Goal: Information Seeking & Learning: Find specific page/section

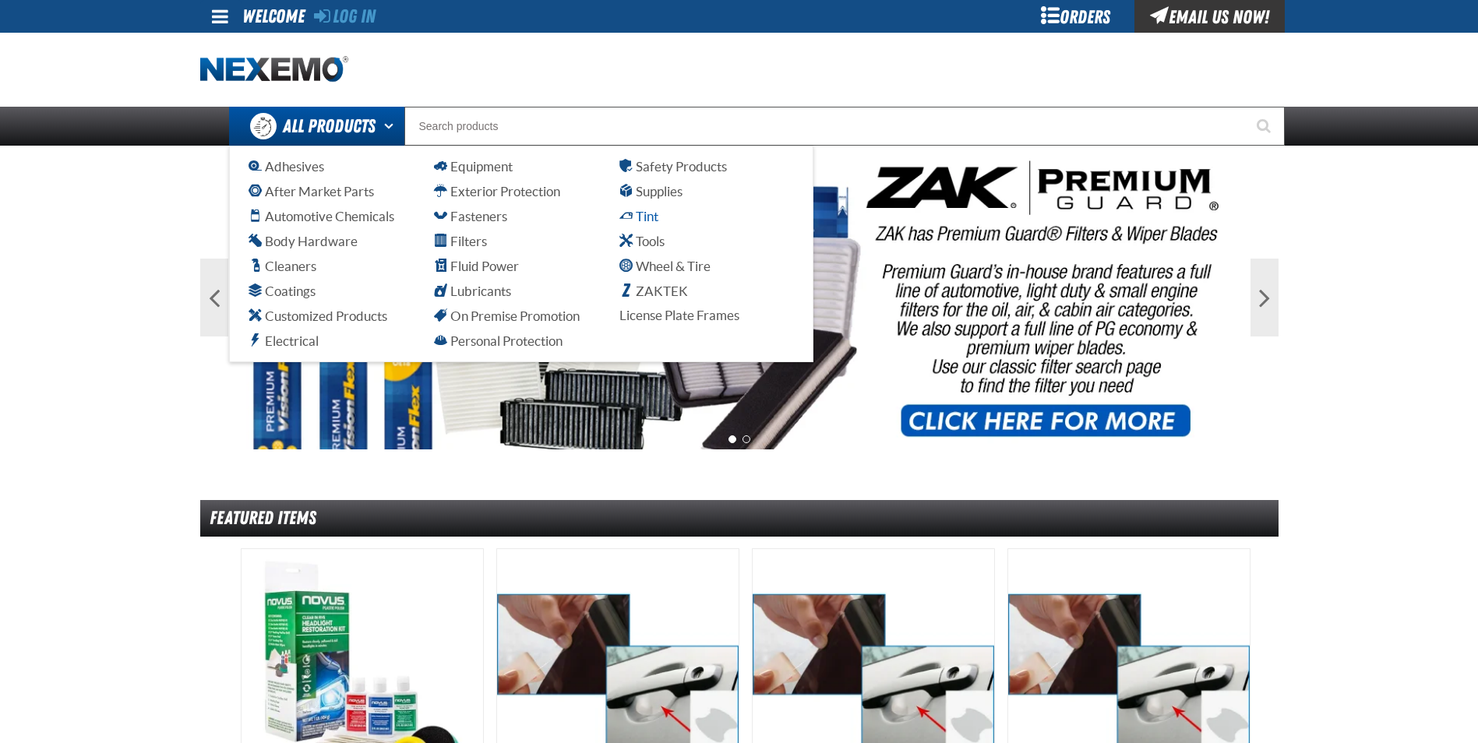
click at [658, 218] on span "Tint" at bounding box center [639, 216] width 39 height 15
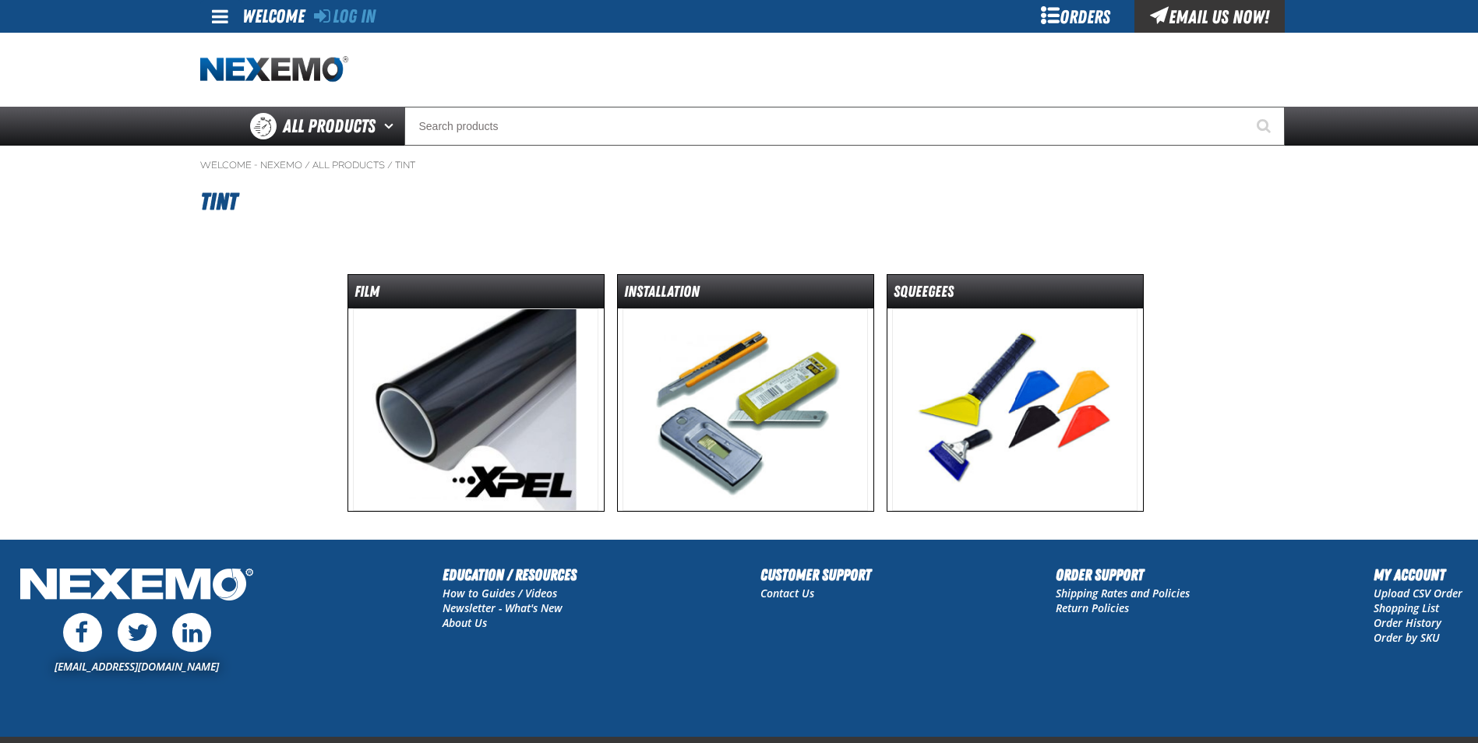
click at [956, 348] on img at bounding box center [1014, 410] width 245 height 203
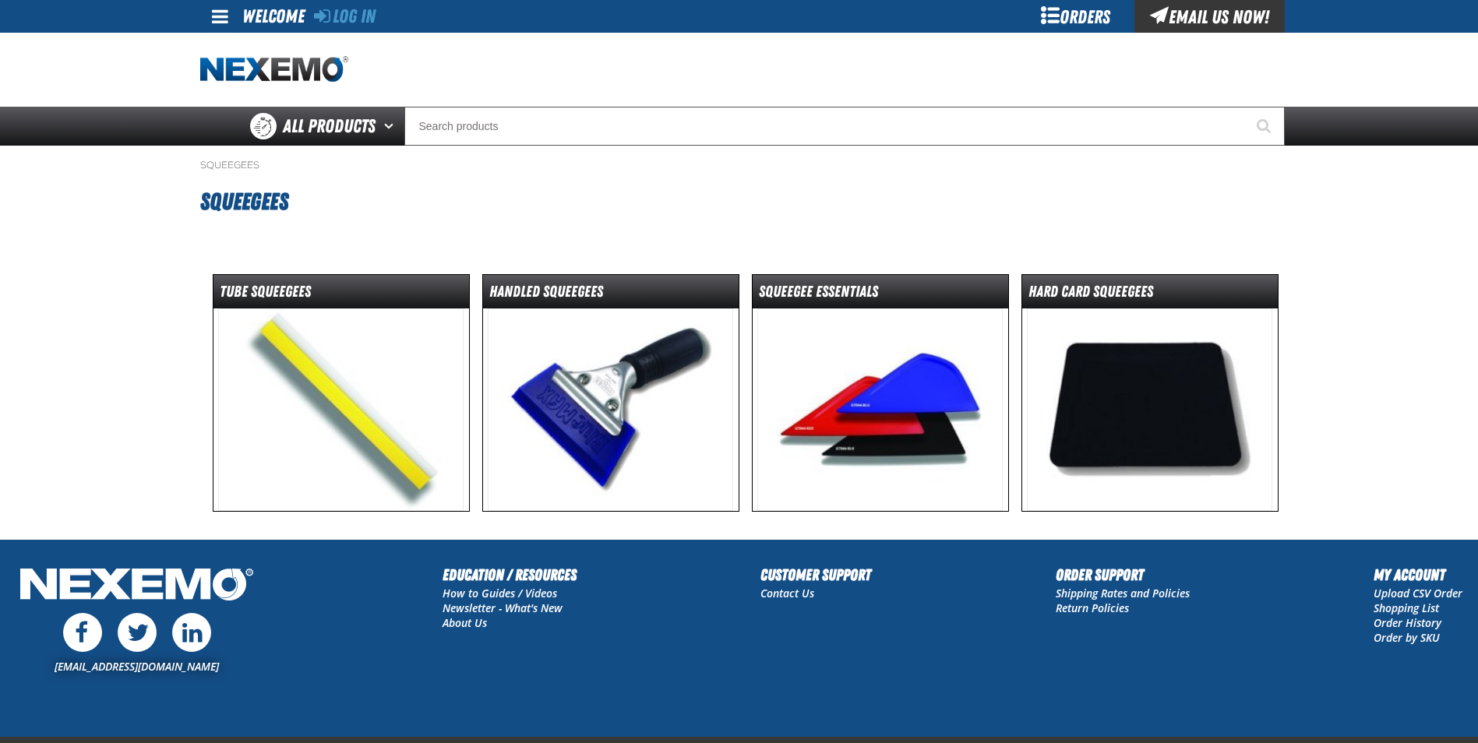
click at [782, 367] on img at bounding box center [879, 410] width 245 height 203
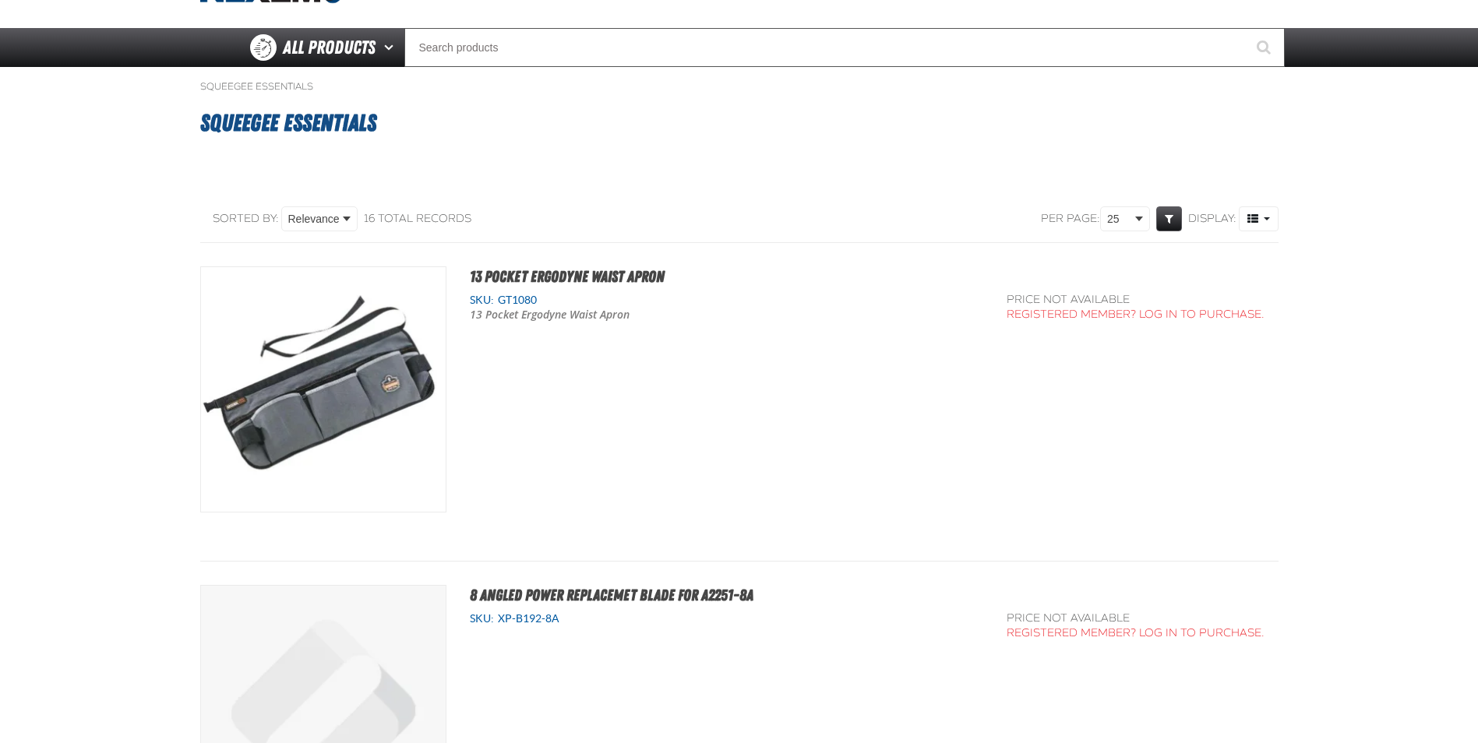
scroll to position [78, 0]
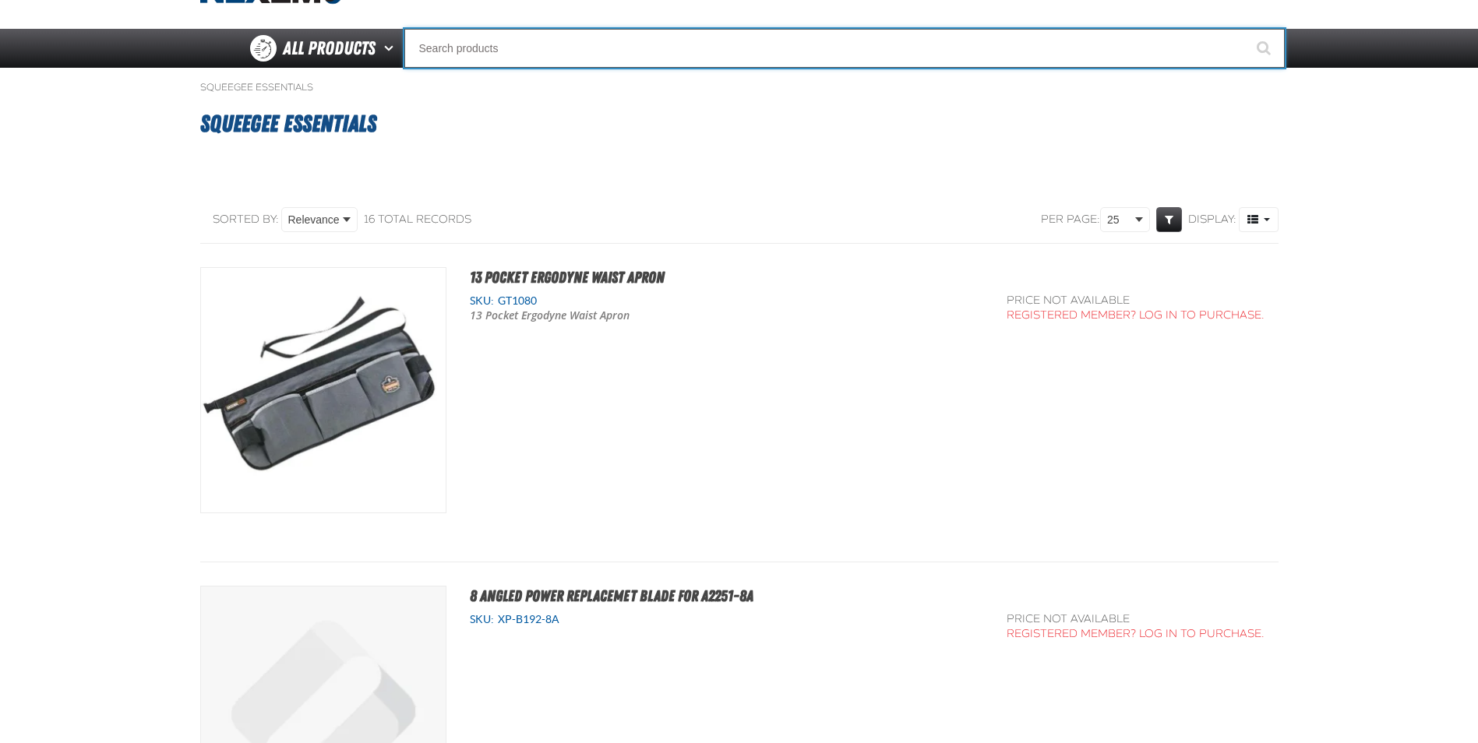
click at [557, 58] on input "Search" at bounding box center [844, 48] width 881 height 39
type input "P"
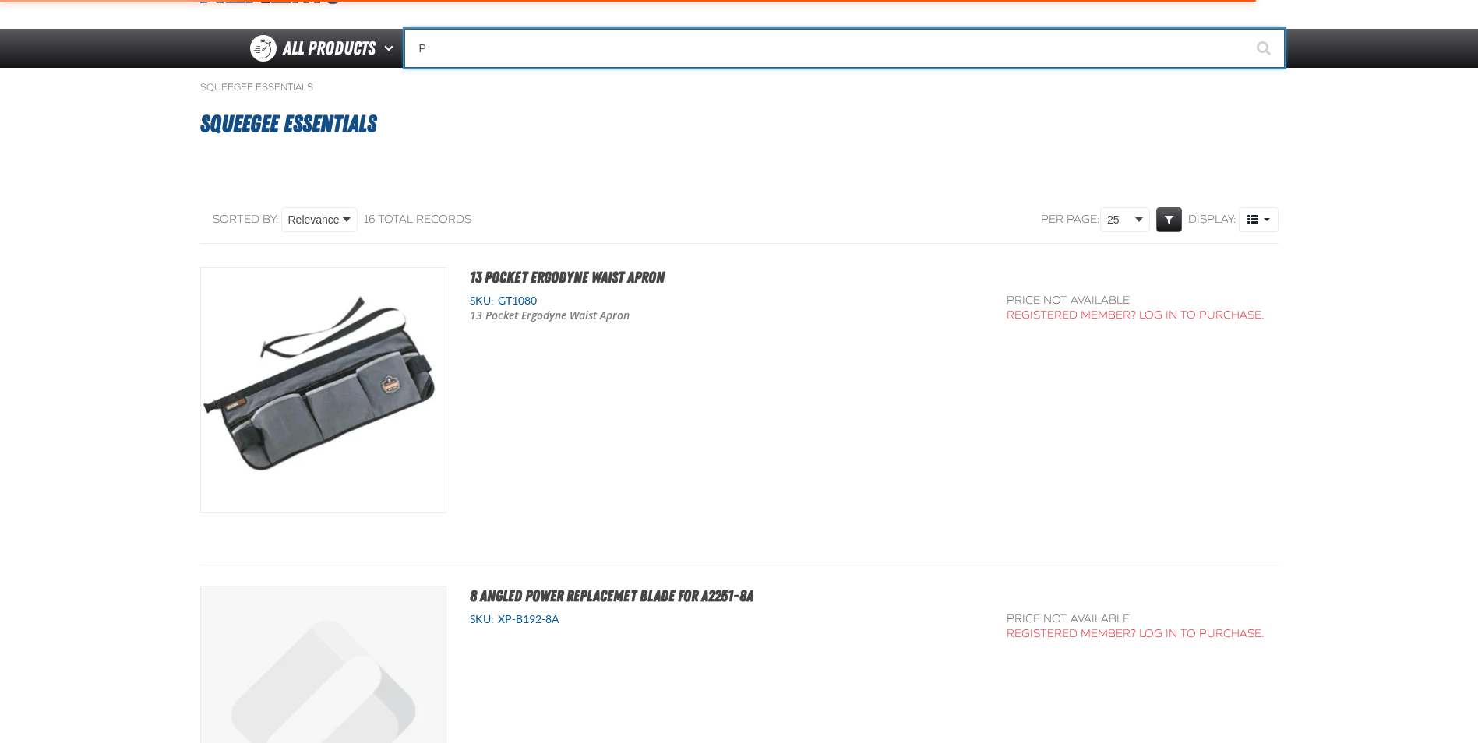
type input "Perfect P Series 0.25-ounce Lead Wheel Weight"
type input "PI"
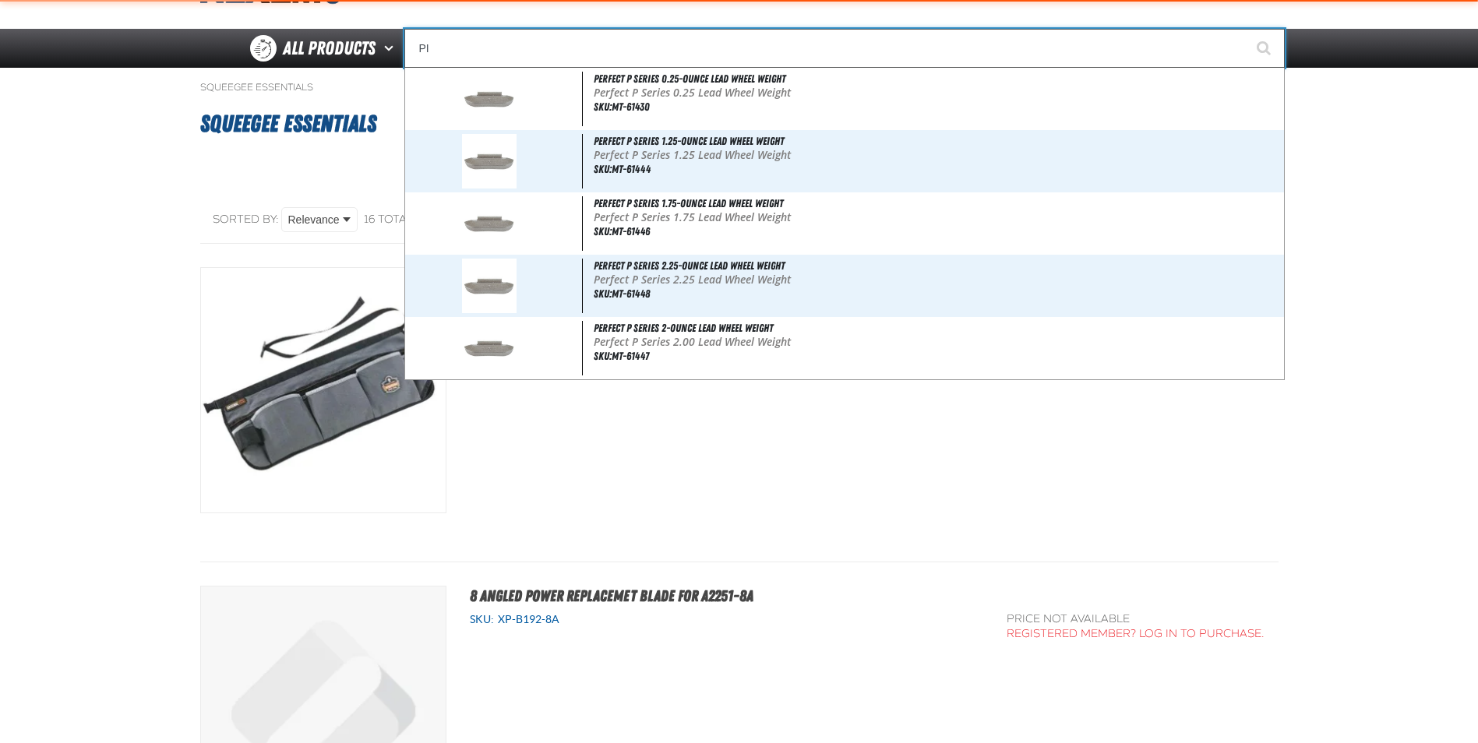
type input "PINK"
type input "PIN"
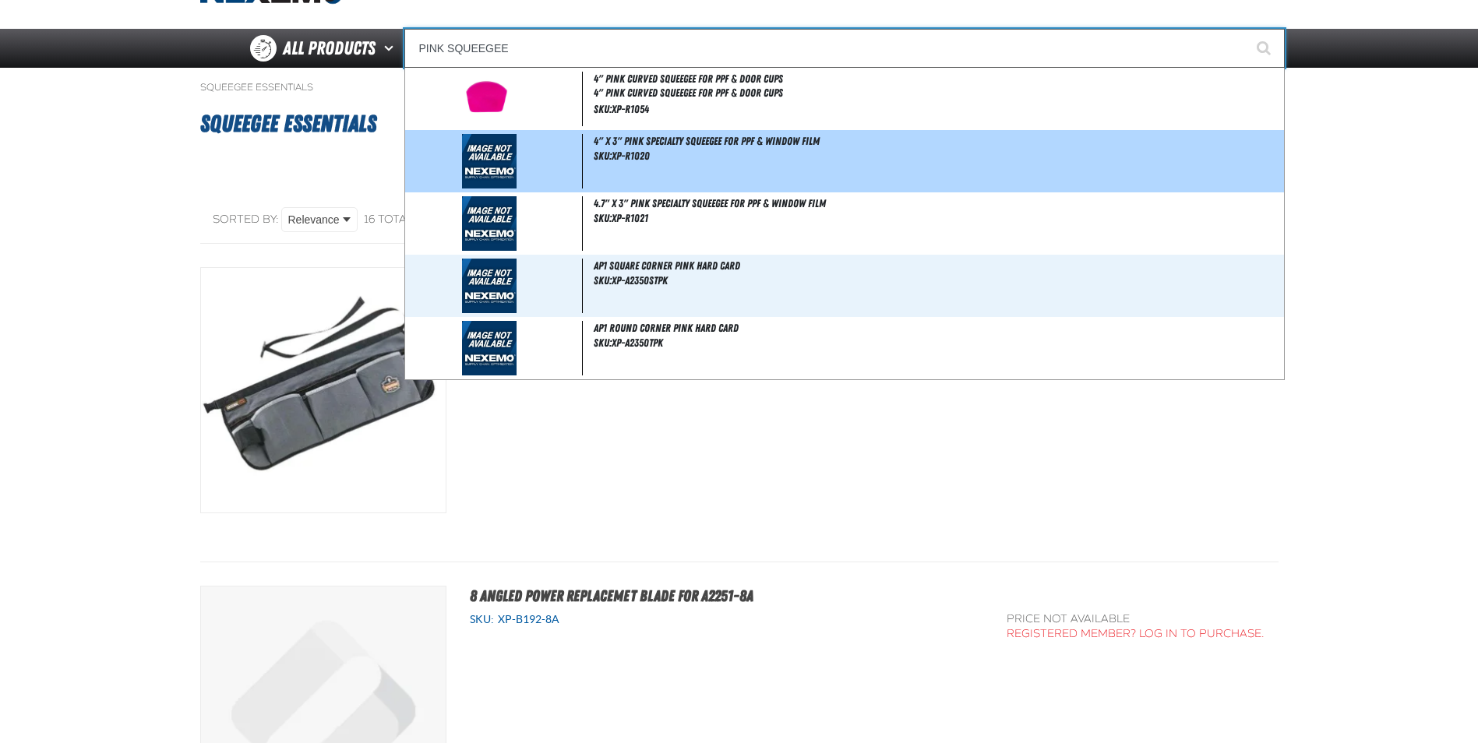
click at [711, 153] on div "4" x 3" Pink Specialty Squeegee for PPF & Window Film SKU:XP-R1020" at bounding box center [844, 161] width 879 height 62
type input "4" x 3" Pink Specialty Squeegee for PPF & Window Film"
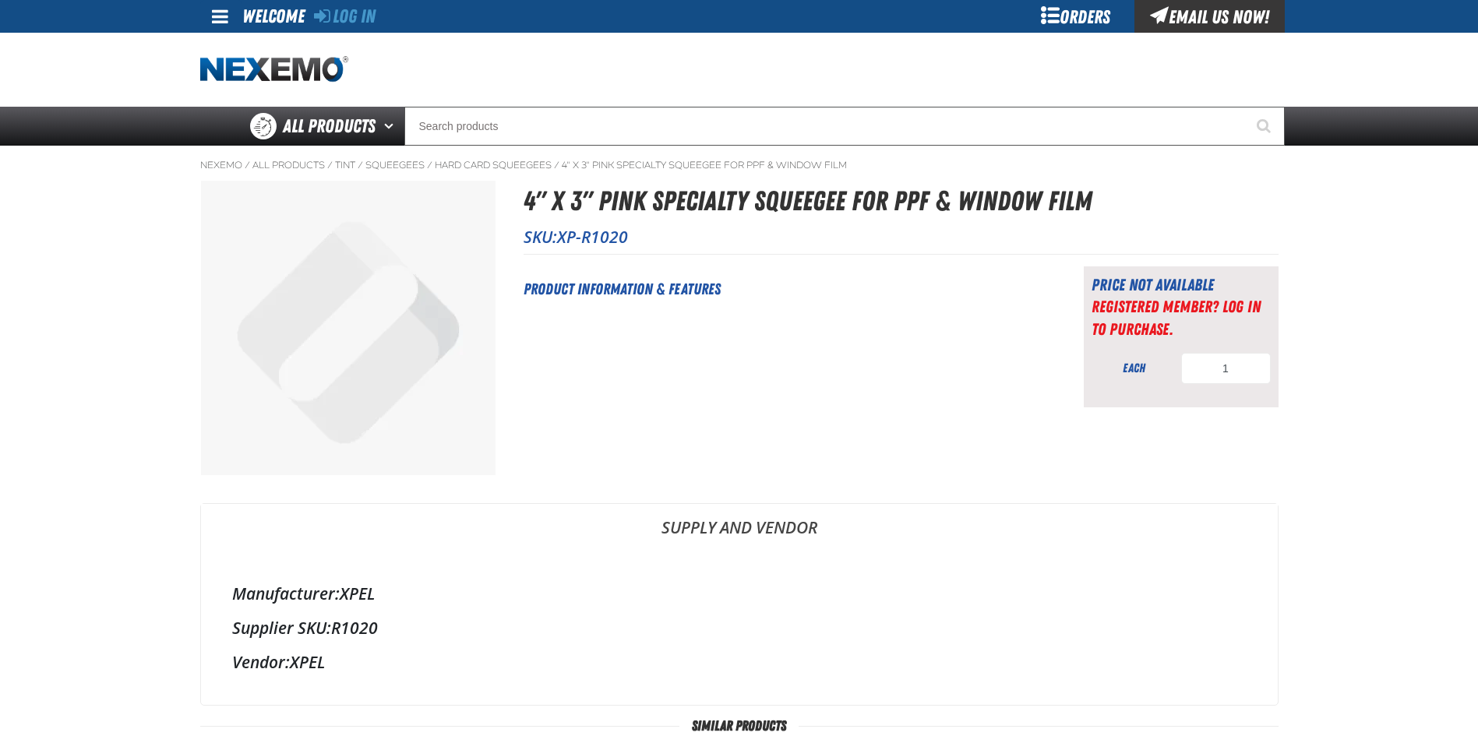
click at [589, 238] on span "XP-R1020" at bounding box center [592, 237] width 71 height 22
click at [588, 238] on span "XP-R1020" at bounding box center [592, 237] width 71 height 22
drag, startPoint x: 588, startPoint y: 238, endPoint x: 646, endPoint y: 239, distance: 58.5
click at [646, 239] on p "SKU: XP-R1020" at bounding box center [901, 237] width 755 height 22
drag, startPoint x: 611, startPoint y: 242, endPoint x: 567, endPoint y: 245, distance: 44.5
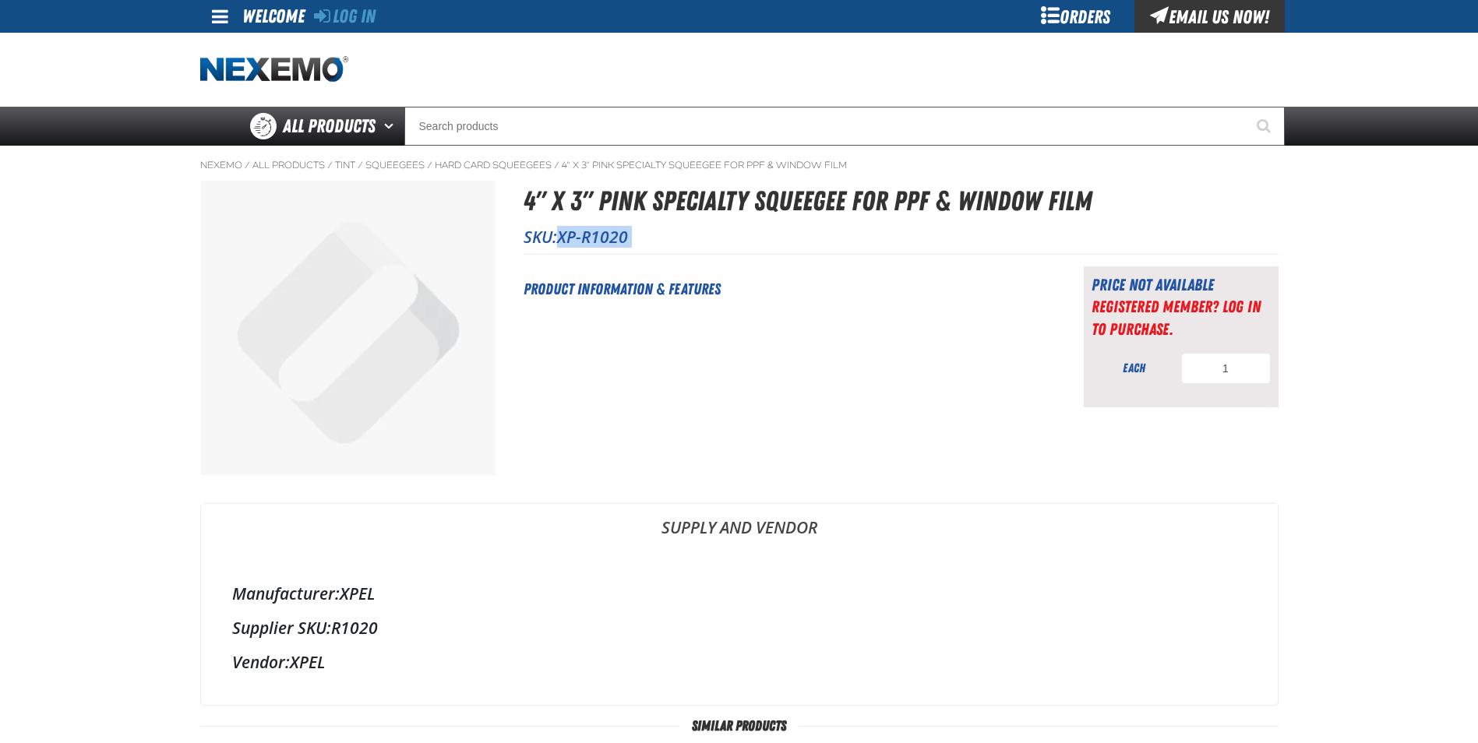
click at [567, 245] on p "SKU: XP-R1020" at bounding box center [901, 237] width 755 height 22
drag, startPoint x: 567, startPoint y: 245, endPoint x: 572, endPoint y: 238, distance: 8.9
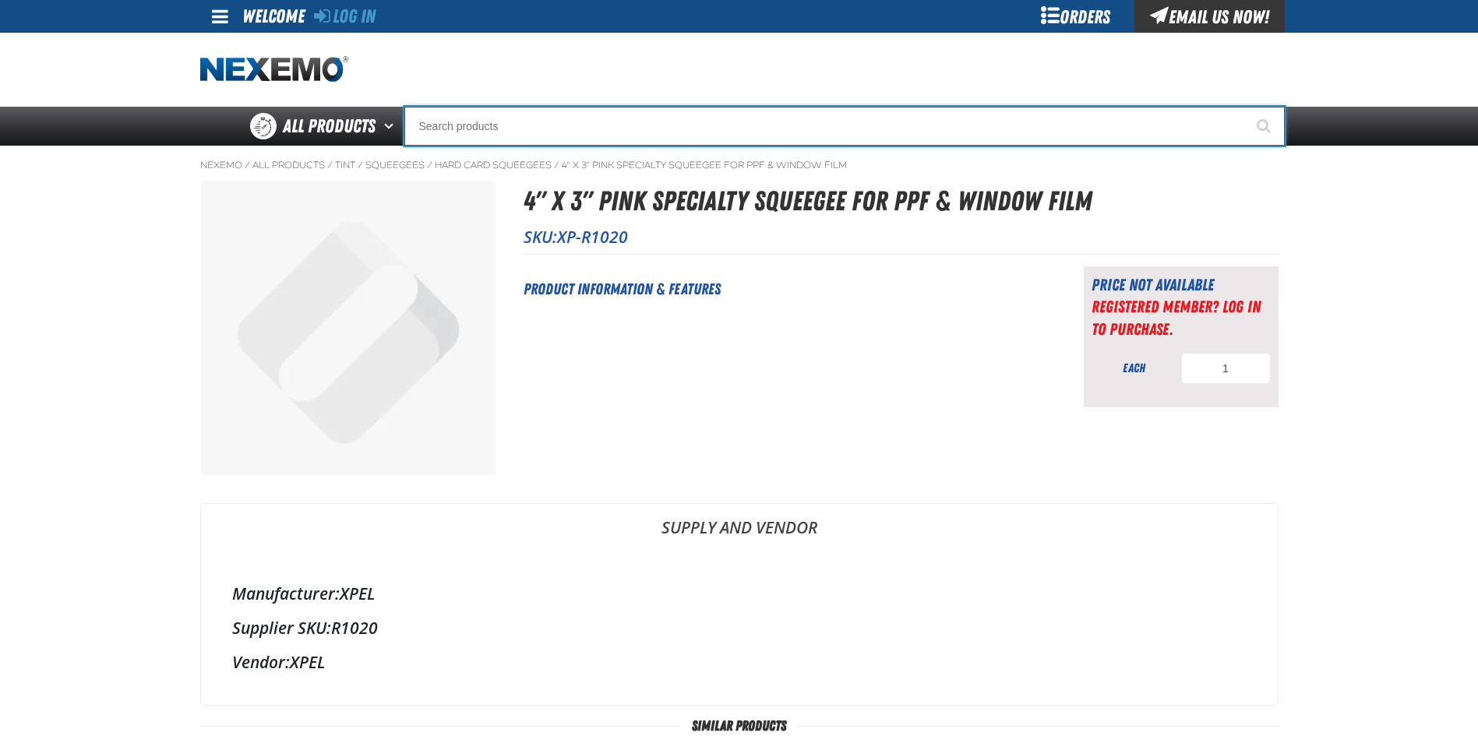
click at [534, 143] on input "Search" at bounding box center [844, 126] width 881 height 39
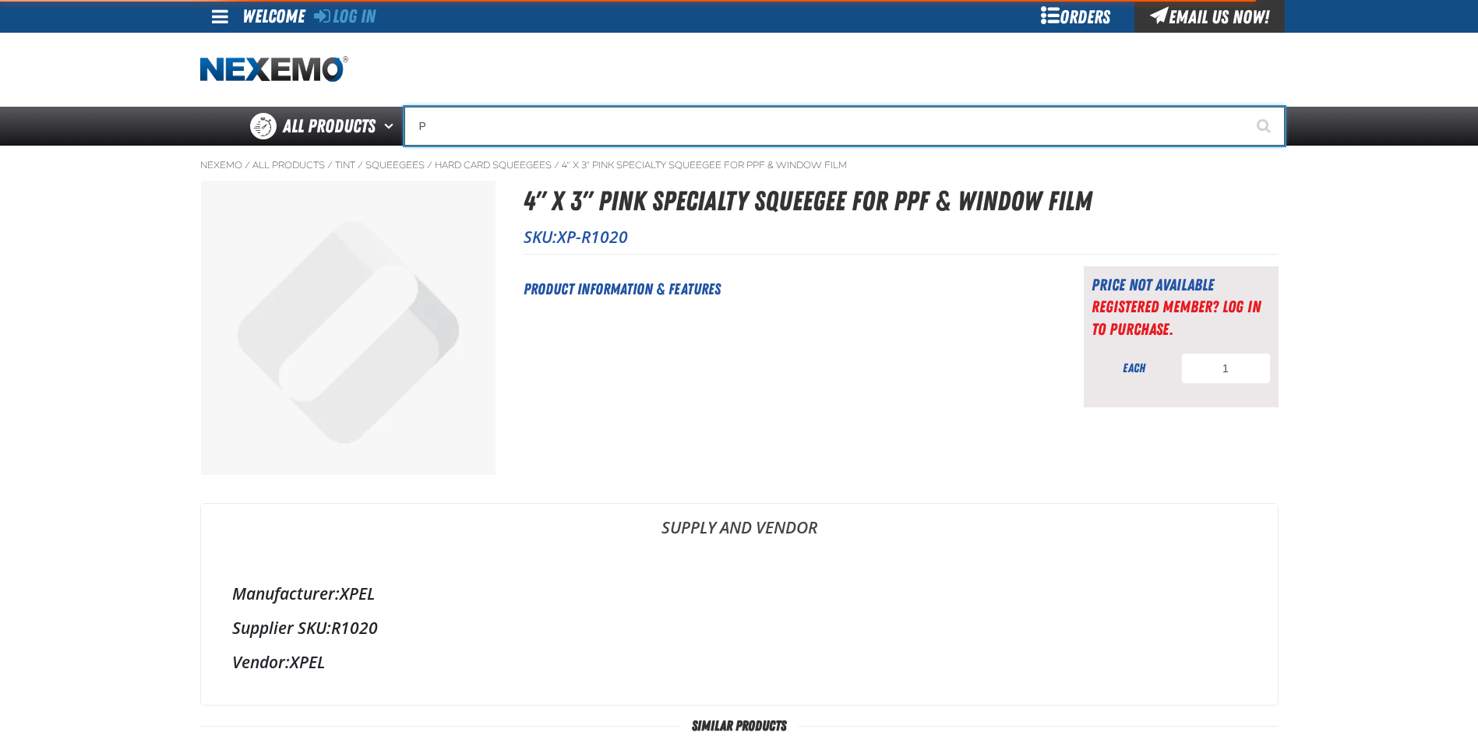
type input "PI"
type input "PINK"
type input "PIN"
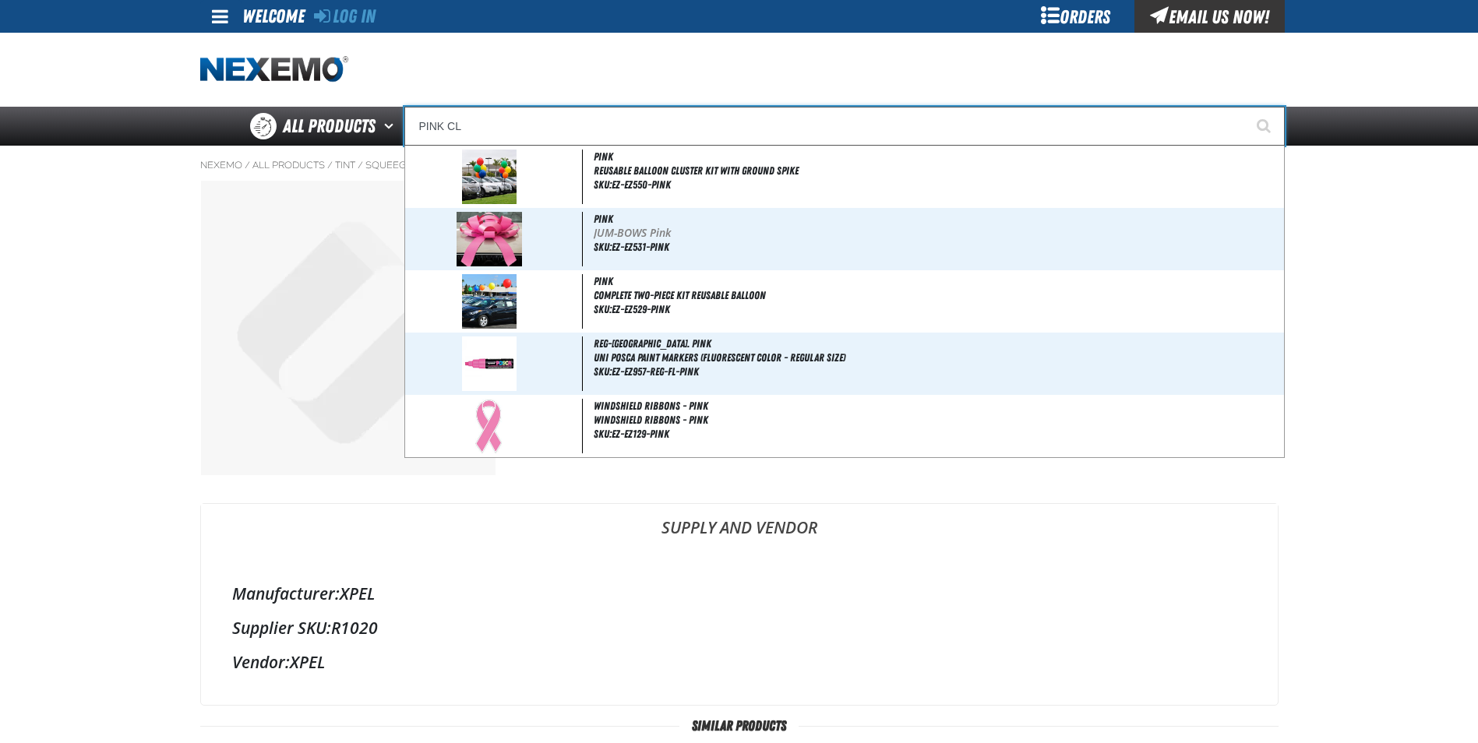
type input "PINK CLE"
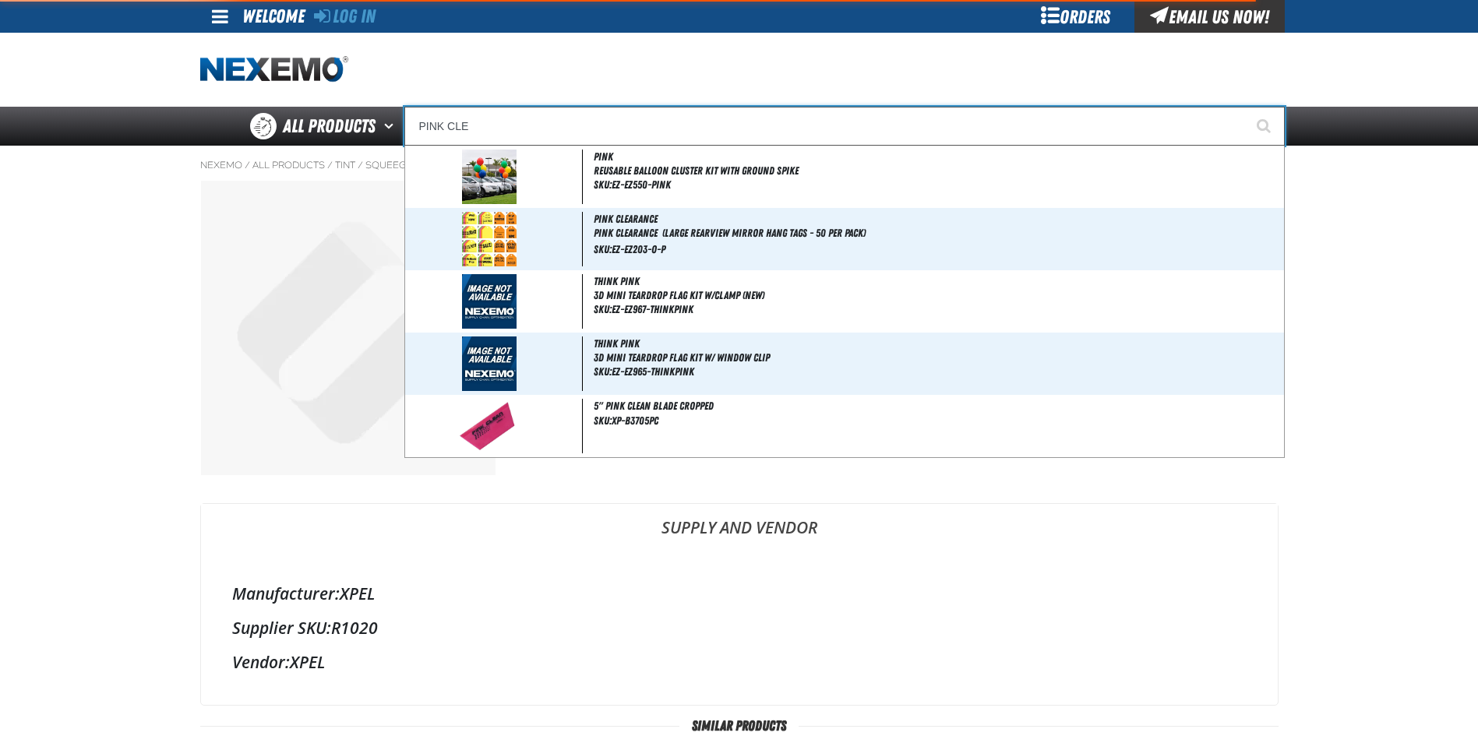
type input "PINK CLEARANCE"
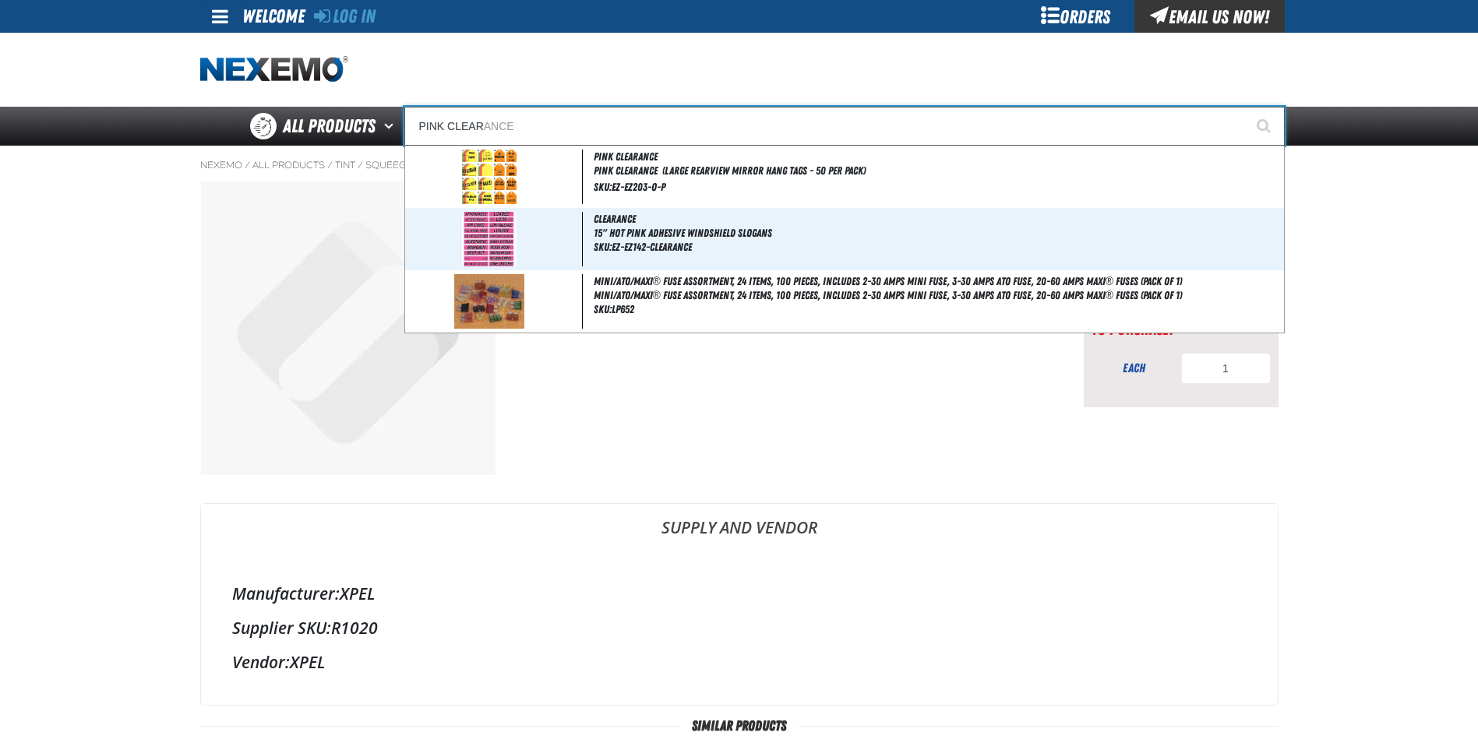
type input "PINK CLEA"
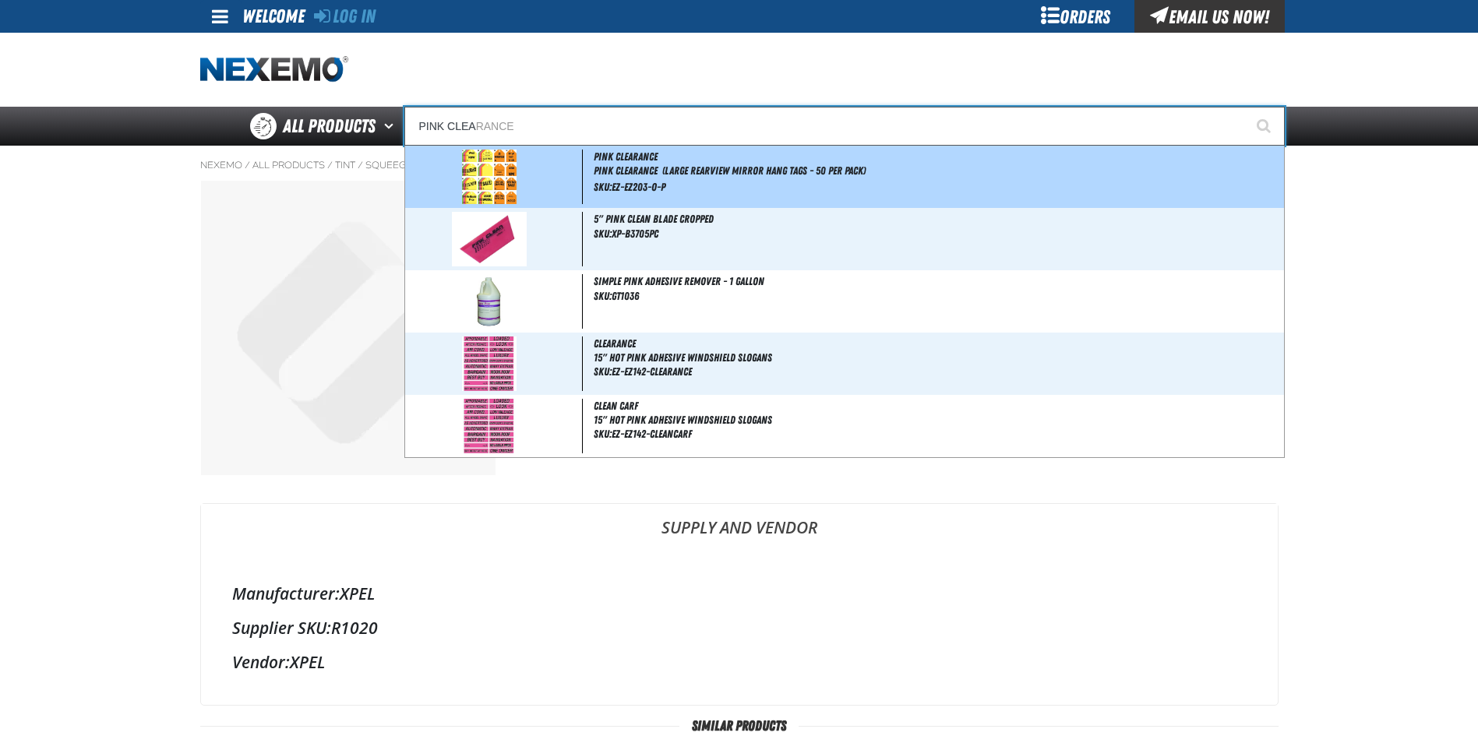
type input "PINK CLEARANCE"
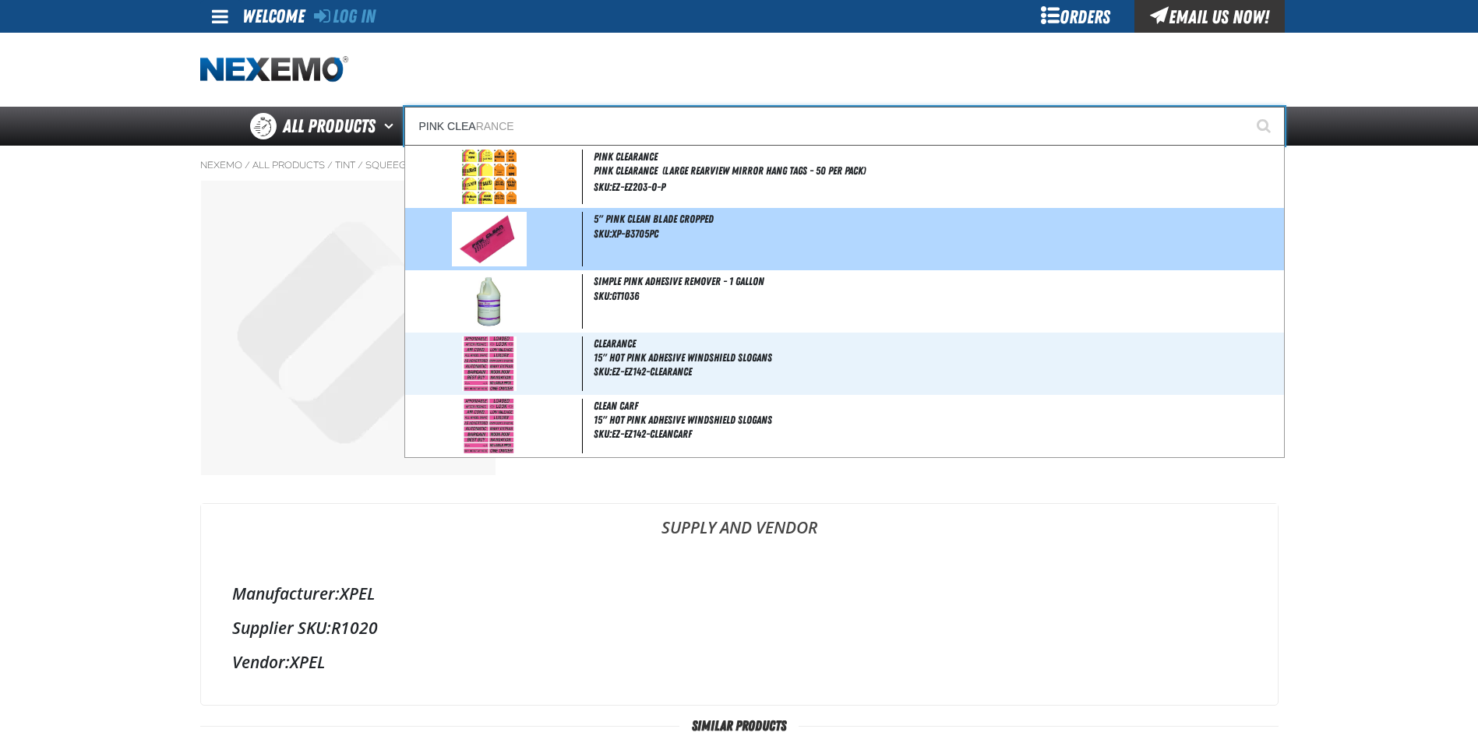
click at [650, 231] on span "SKU:XP-B3705PC" at bounding box center [626, 234] width 65 height 12
type input "5" Pink Clean Blade Cropped"
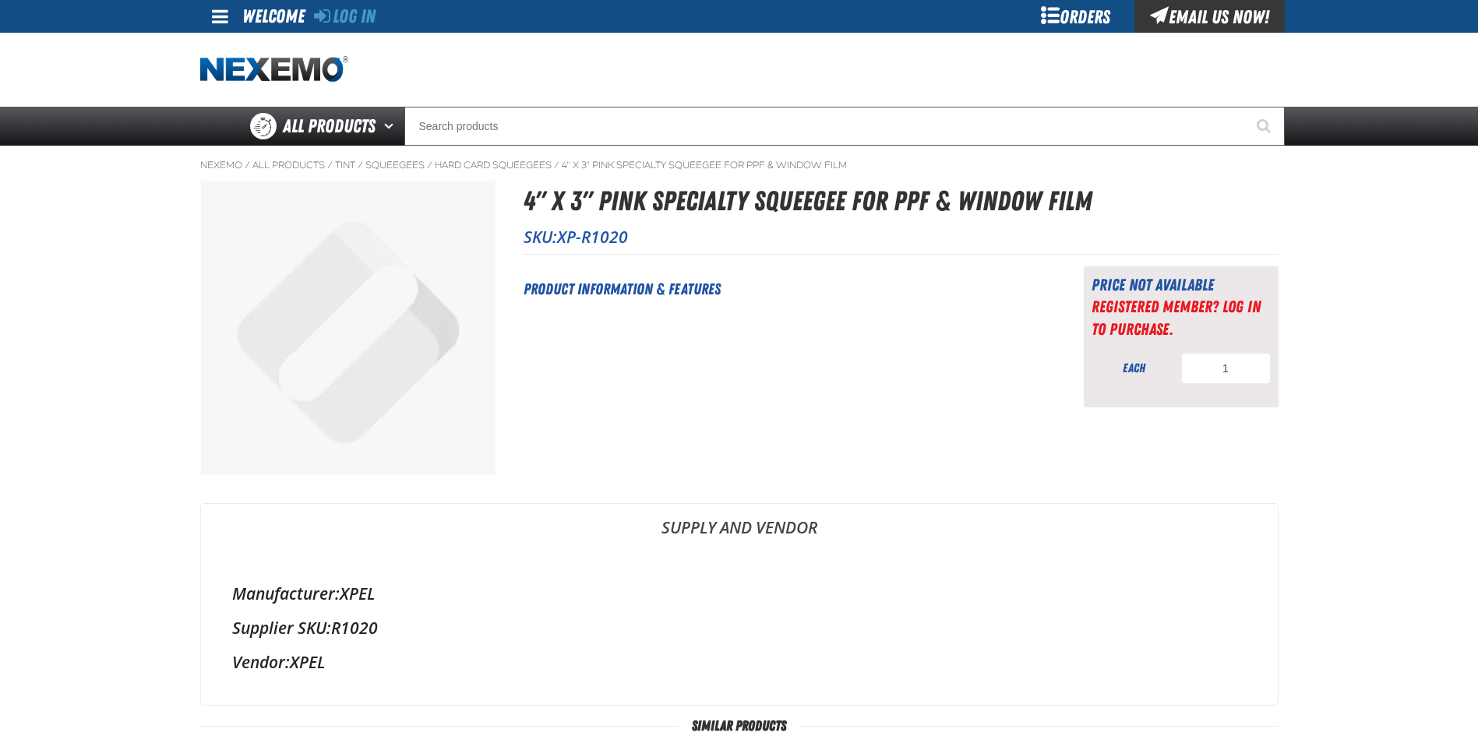
drag, startPoint x: 0, startPoint y: 0, endPoint x: 552, endPoint y: 257, distance: 609.4
click at [552, 257] on div "Short Description: Product Information & Features Price not available Registere…" at bounding box center [901, 331] width 755 height 154
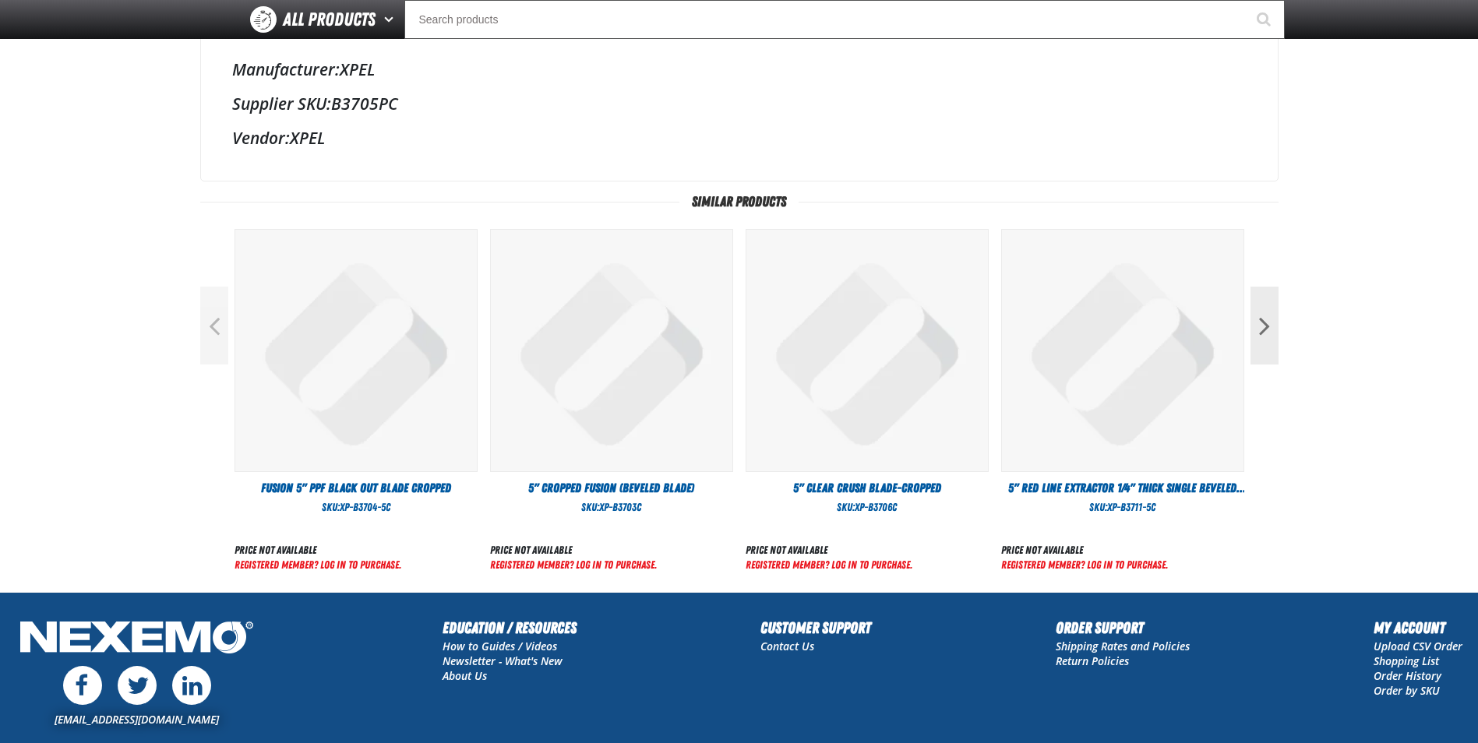
scroll to position [623, 0]
